Goal: Navigation & Orientation: Find specific page/section

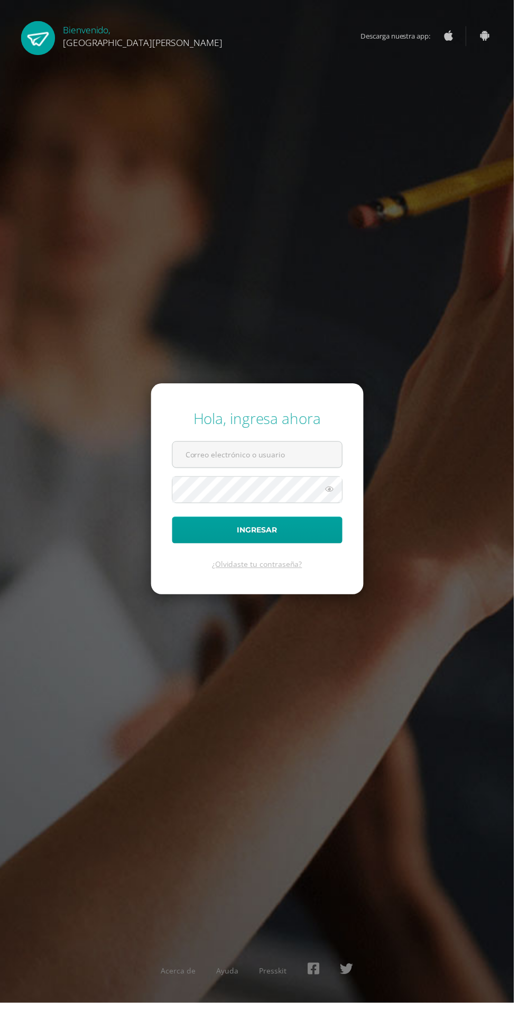
click at [255, 471] on input "text" at bounding box center [259, 458] width 171 height 26
type input "20180058@fatima.edu.gt"
click at [174, 521] on button "Ingresar" at bounding box center [260, 534] width 172 height 27
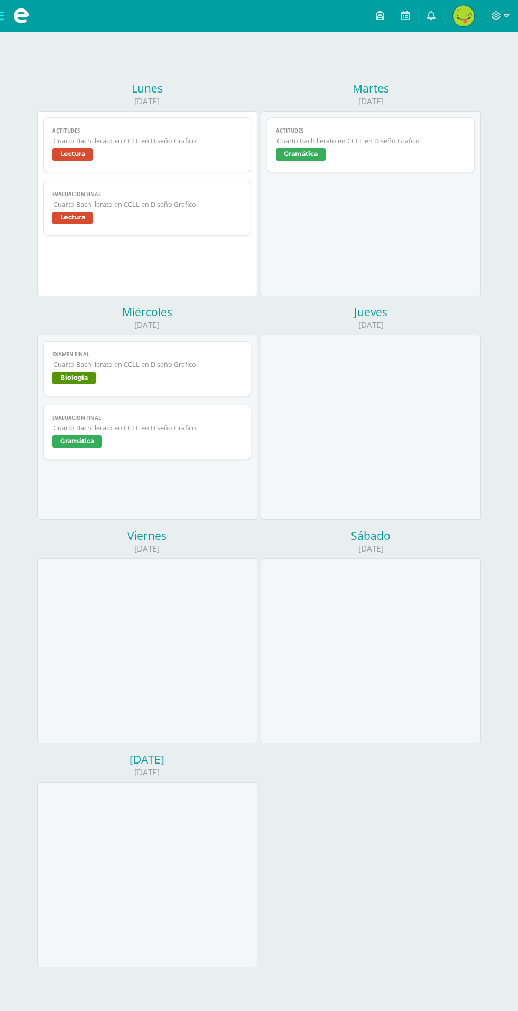
scroll to position [94, 0]
